Goal: Task Accomplishment & Management: Manage account settings

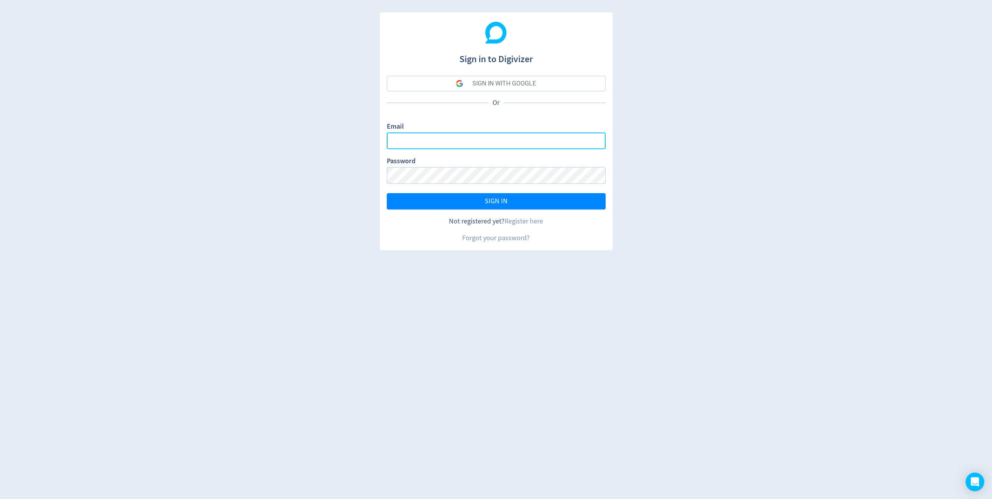
click at [484, 140] on input "Email" at bounding box center [496, 141] width 219 height 17
type input "[PERSON_NAME][EMAIL_ADDRESS][DOMAIN_NAME]"
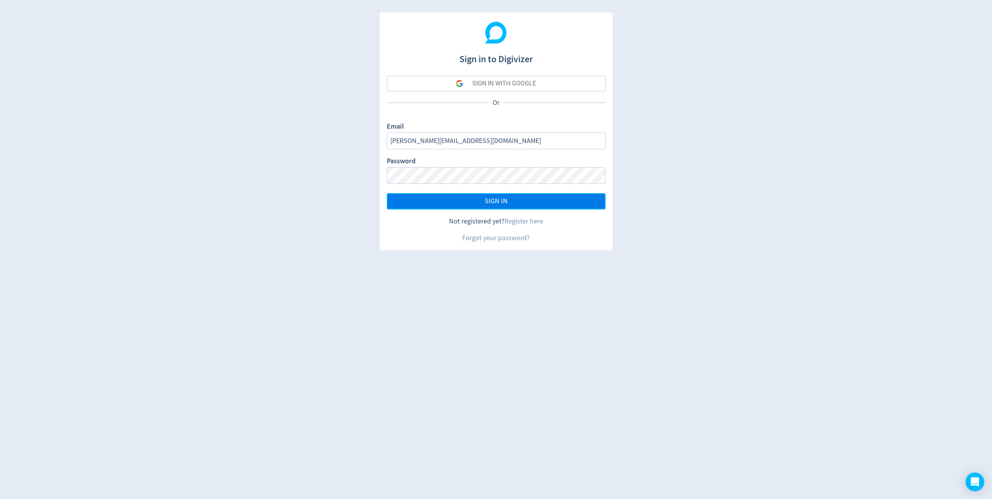
click at [493, 204] on span "SIGN IN" at bounding box center [496, 201] width 23 height 7
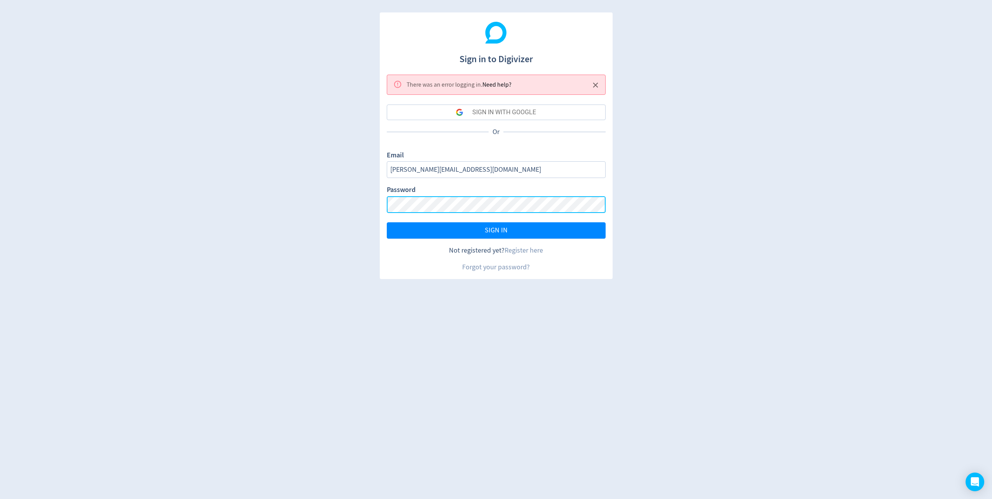
click at [368, 208] on div "Sign in to Digivizer There was an error logging in . Need help? SIGN IN WITH GO…" at bounding box center [496, 249] width 992 height 499
click at [387, 222] on button "SIGN IN" at bounding box center [496, 230] width 219 height 16
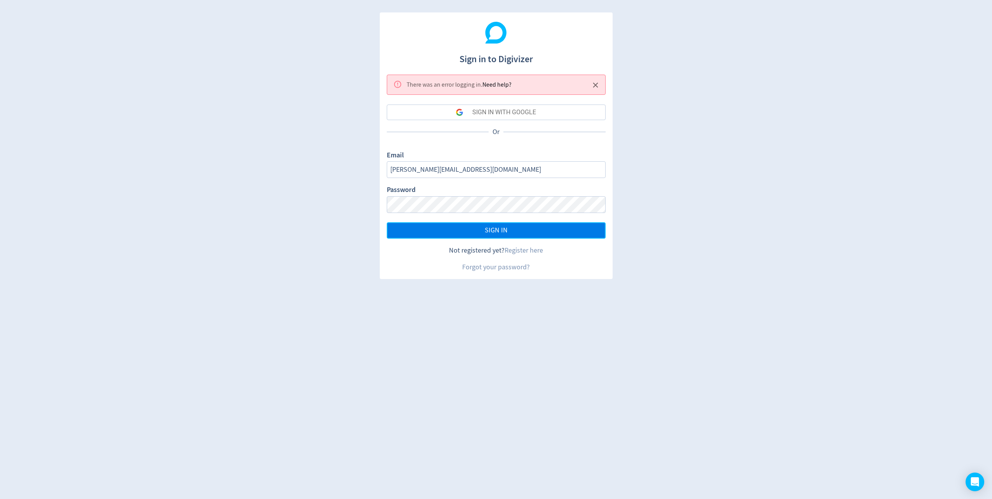
click at [498, 230] on span "SIGN IN" at bounding box center [496, 230] width 23 height 7
click at [486, 267] on link "Forgot your password?" at bounding box center [496, 267] width 68 height 9
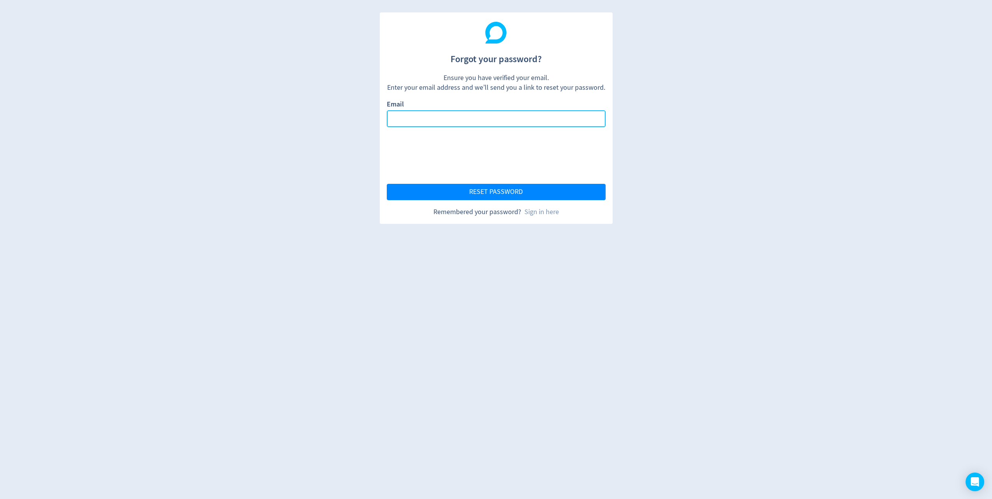
click at [462, 119] on input "Email" at bounding box center [496, 118] width 219 height 17
type input "[PERSON_NAME][EMAIL_ADDRESS][DOMAIN_NAME]"
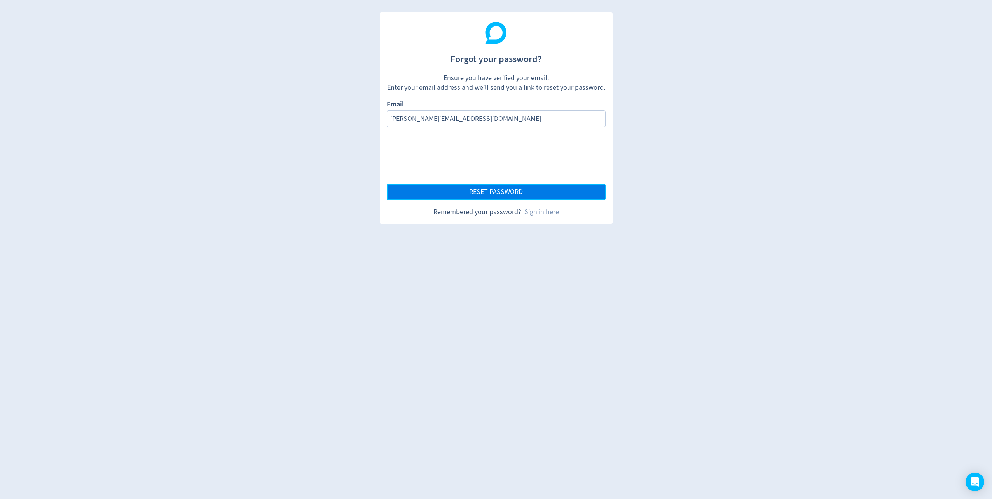
click at [490, 192] on span "RESET PASSWORD" at bounding box center [496, 192] width 54 height 7
